Goal: Book appointment/travel/reservation

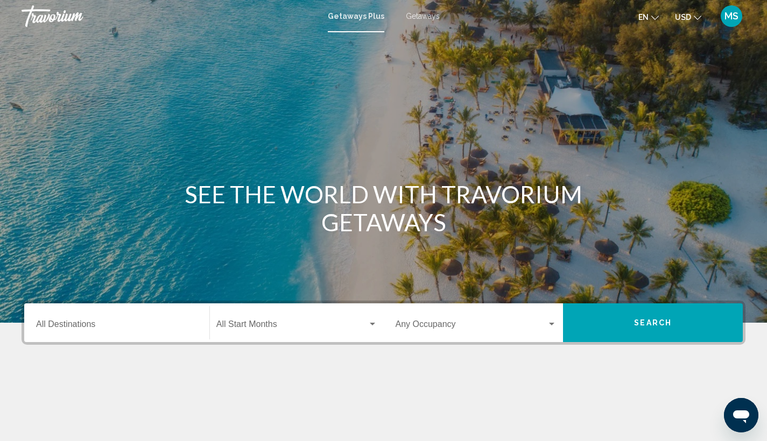
click at [150, 322] on input "Destination All Destinations" at bounding box center [116, 327] width 161 height 10
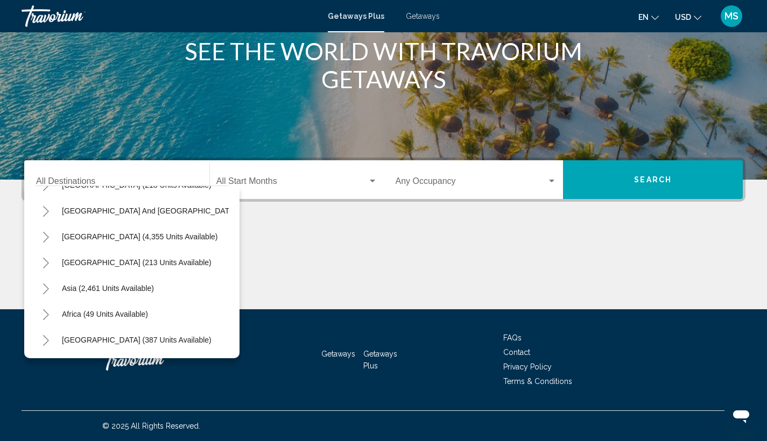
scroll to position [182, 0]
click at [166, 336] on span "[GEOGRAPHIC_DATA] (387 units available)" at bounding box center [137, 340] width 150 height 9
type input "**********"
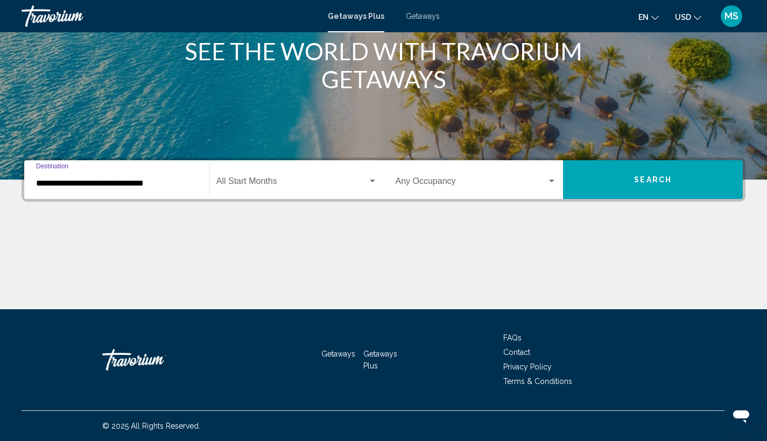
click at [373, 179] on div "Search widget" at bounding box center [373, 181] width 10 height 9
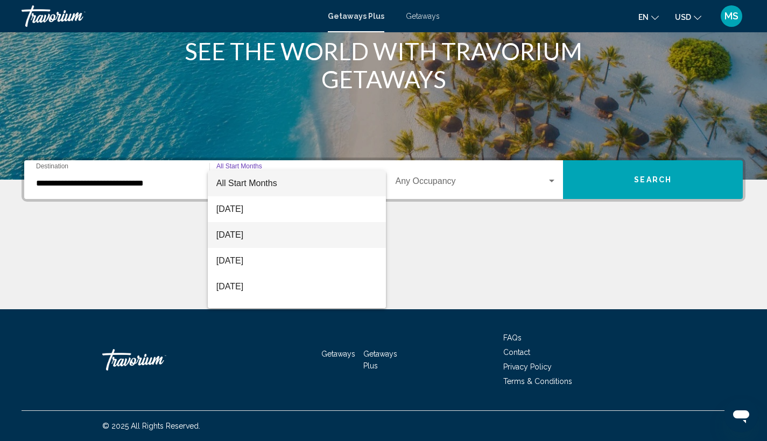
click at [326, 228] on span "September 2025" at bounding box center [296, 235] width 161 height 26
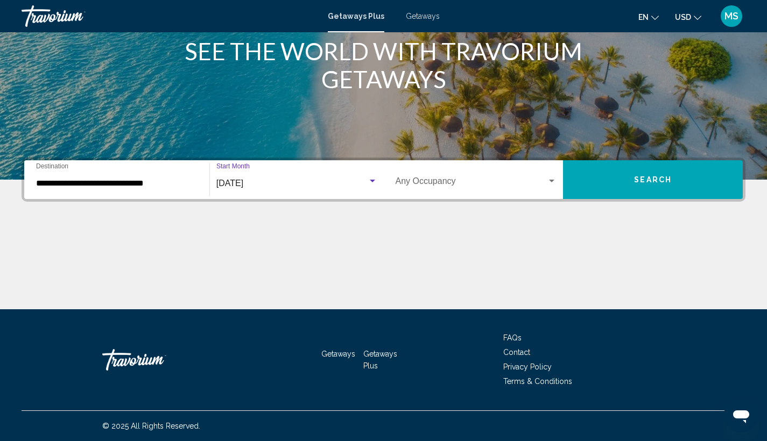
click at [554, 182] on div "Search widget" at bounding box center [552, 181] width 10 height 9
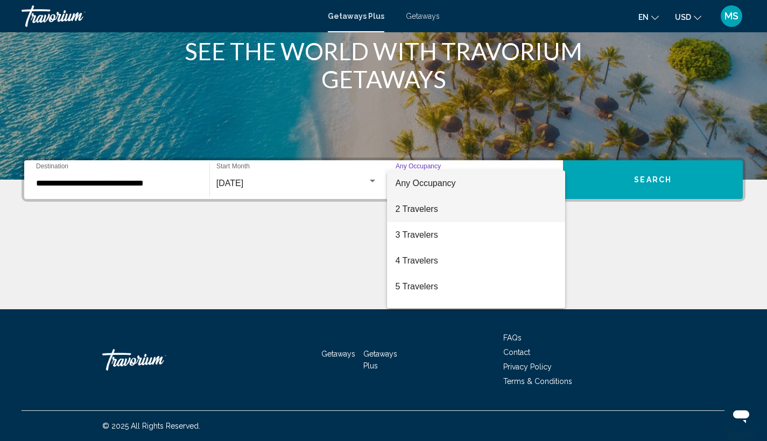
click at [533, 207] on span "2 Travelers" at bounding box center [476, 209] width 161 height 26
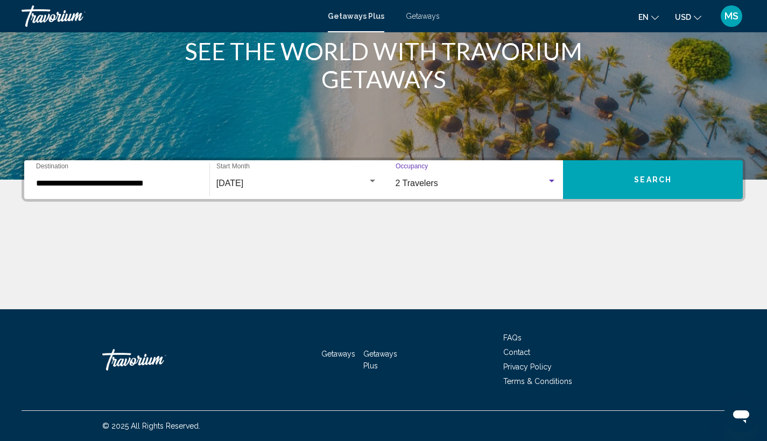
click at [663, 179] on span "Search" at bounding box center [653, 180] width 38 height 9
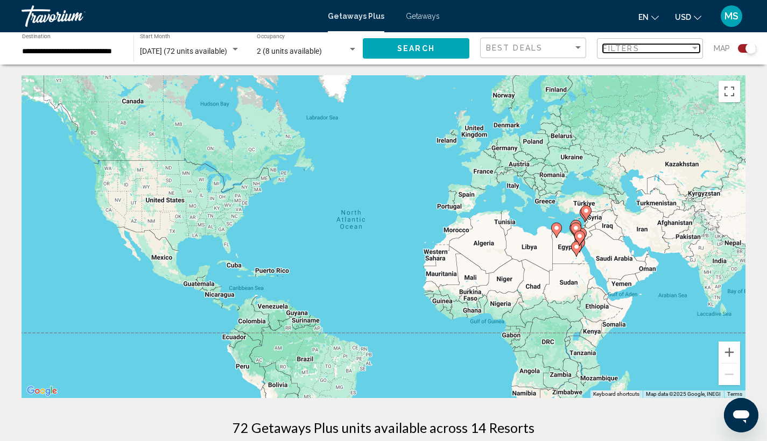
click at [696, 45] on div "Filter" at bounding box center [695, 48] width 10 height 9
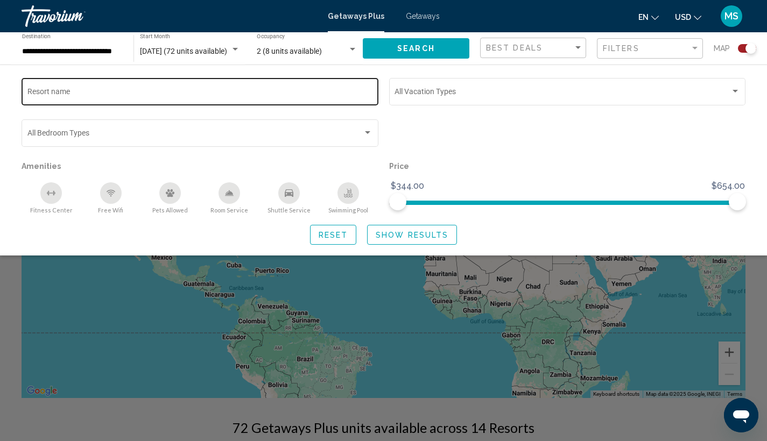
click at [209, 96] on input "Resort name" at bounding box center [200, 93] width 346 height 9
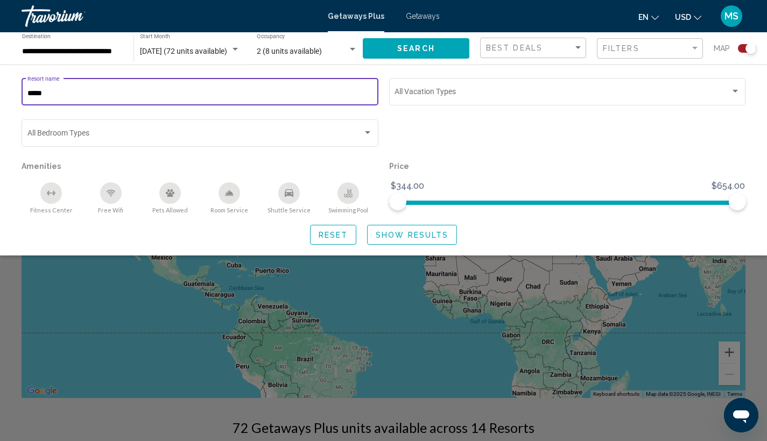
type input "*****"
click at [417, 239] on span "Show Results" at bounding box center [412, 235] width 73 height 9
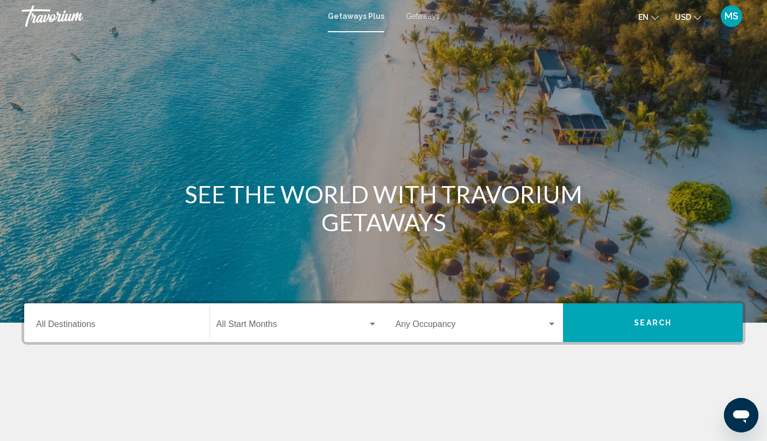
click at [177, 327] on input "Destination All Destinations" at bounding box center [116, 327] width 161 height 10
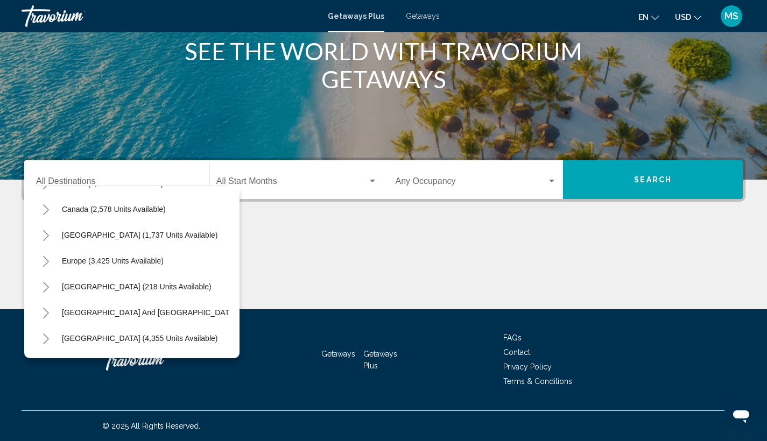
scroll to position [74, 0]
click at [153, 259] on span "Europe (3,425 units available)" at bounding box center [113, 260] width 102 height 9
type input "**********"
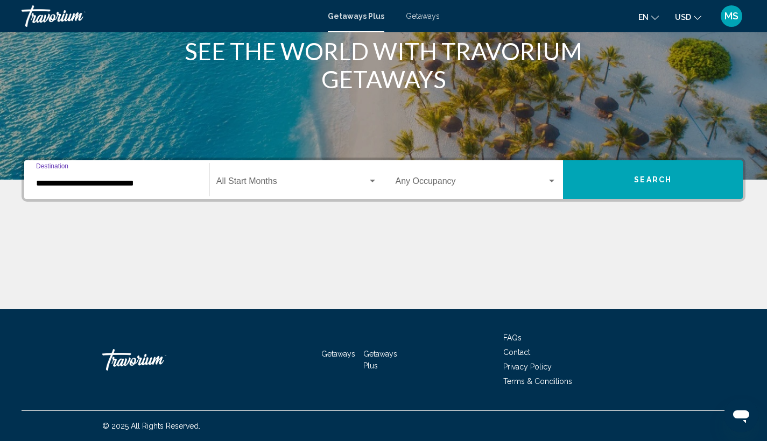
click at [686, 173] on button "Search" at bounding box center [653, 179] width 180 height 39
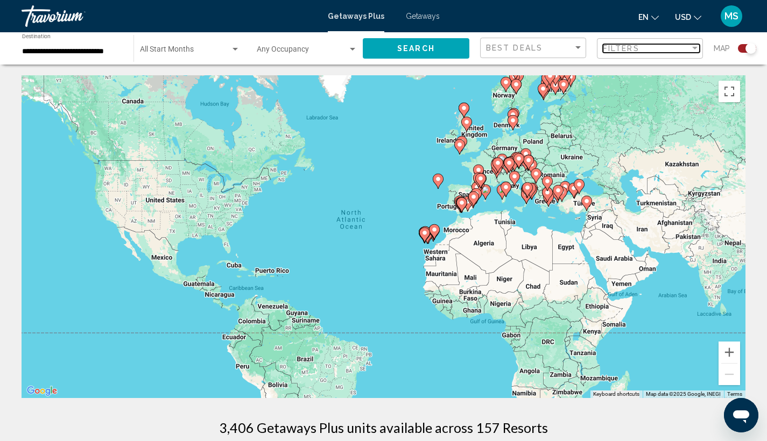
click at [696, 50] on div "Filter" at bounding box center [695, 48] width 10 height 9
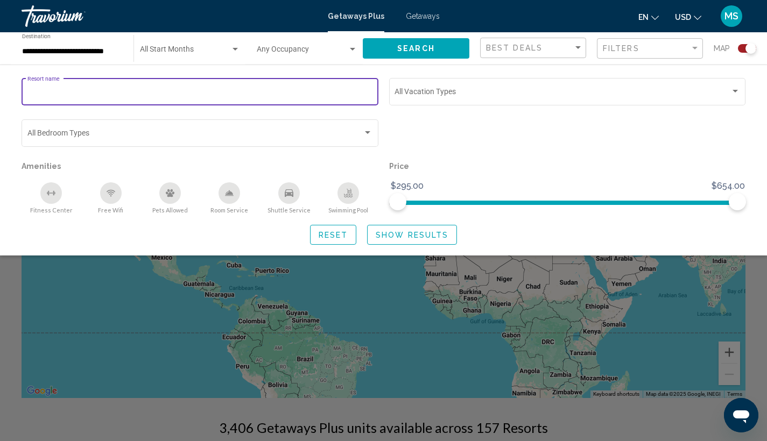
click at [108, 90] on input "Resort name" at bounding box center [200, 93] width 346 height 9
type input "*****"
click at [411, 243] on button "Show Results" at bounding box center [412, 235] width 90 height 20
